Goal: Find specific page/section: Find specific page/section

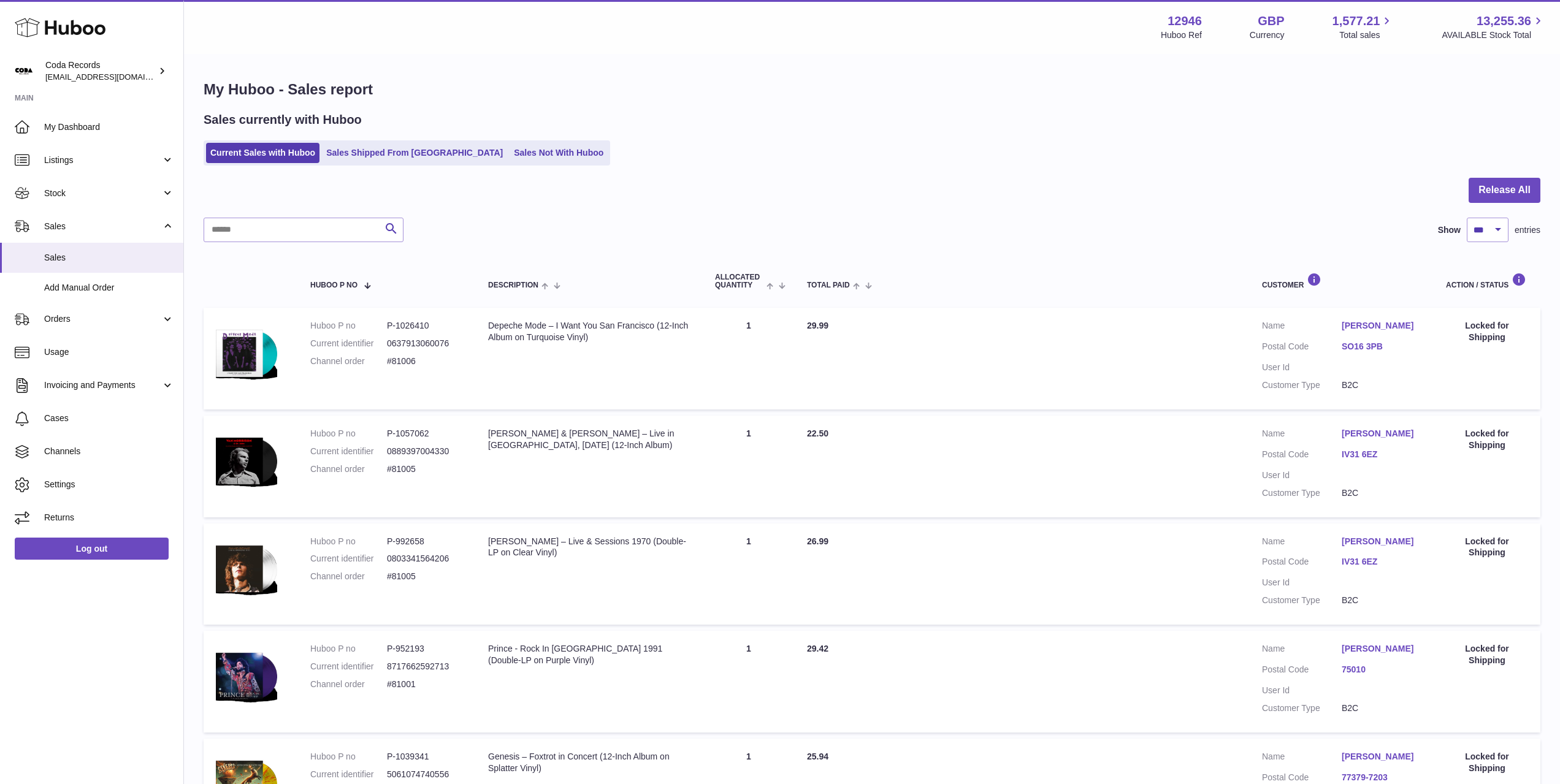
select select "***"
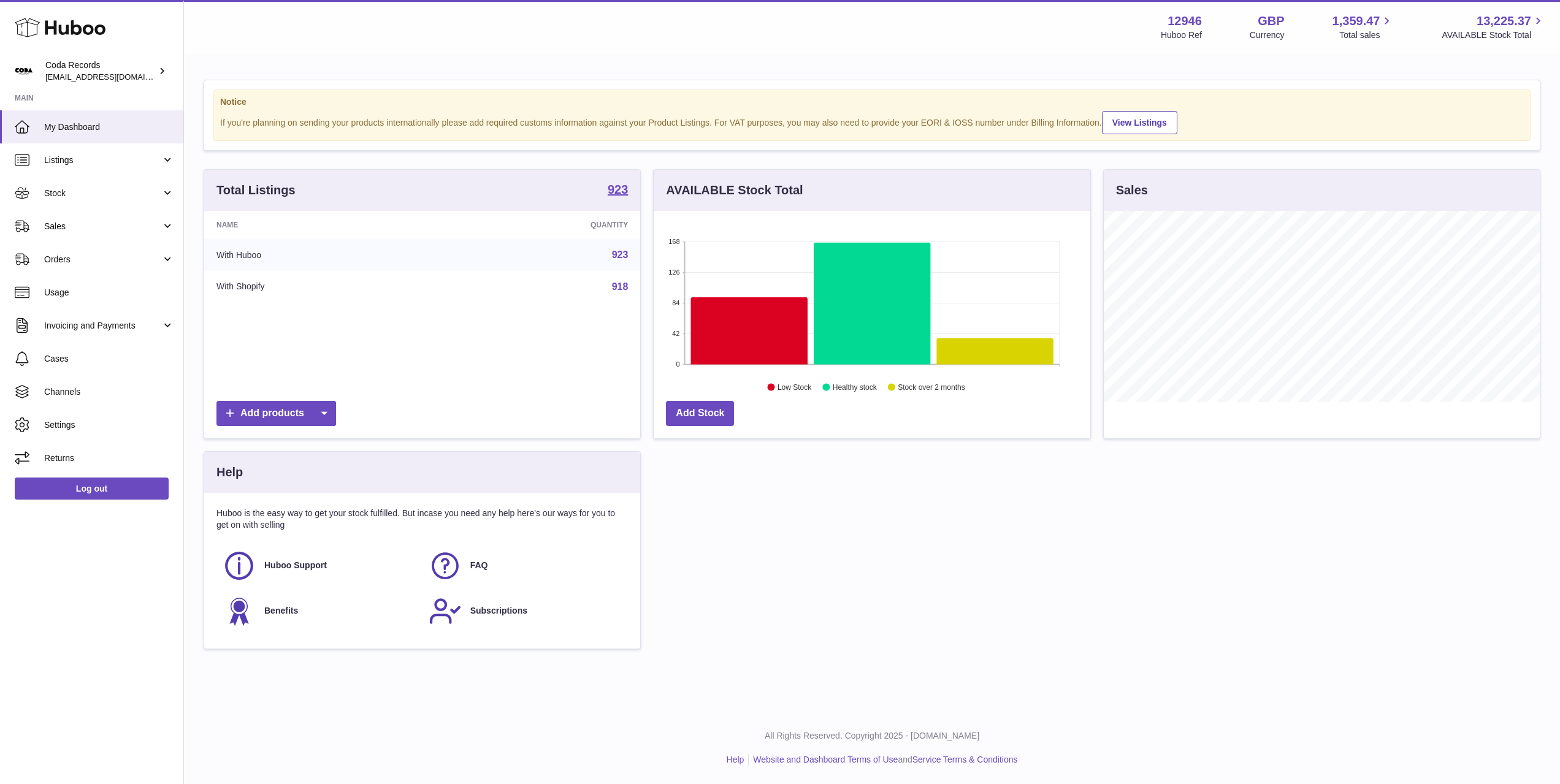
scroll to position [191, 436]
click at [108, 204] on link "Stock" at bounding box center [91, 193] width 183 height 33
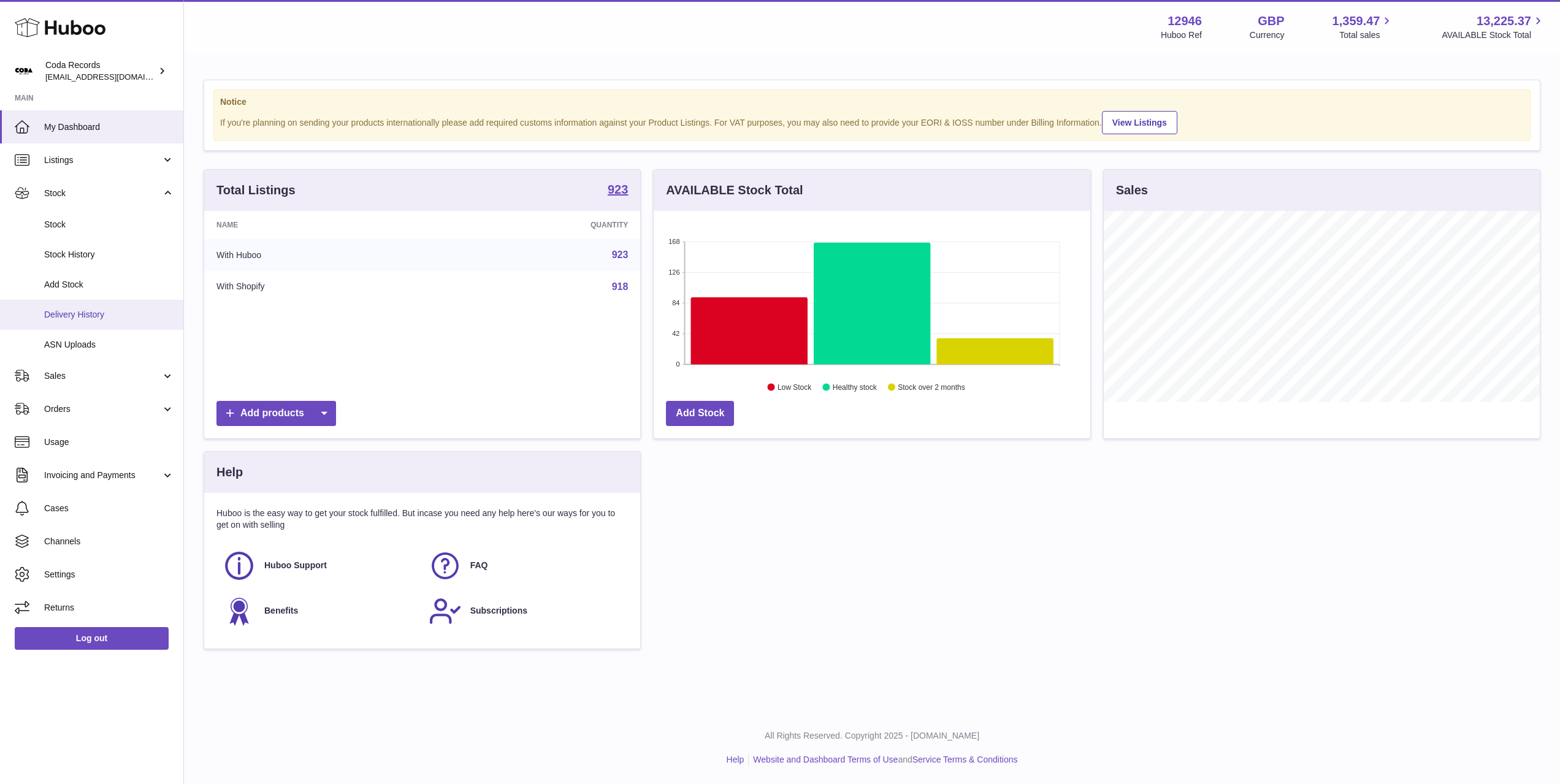
click at [105, 311] on span "Delivery History" at bounding box center [109, 315] width 130 height 12
